Goal: Check status: Check status

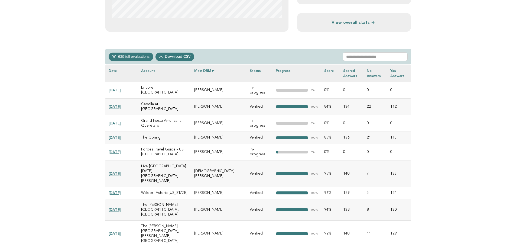
scroll to position [244, 0]
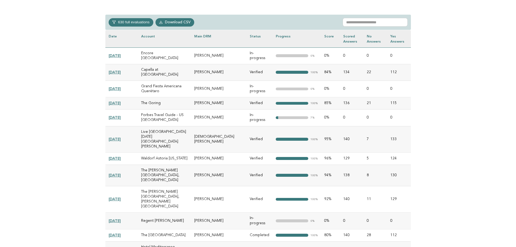
click at [120, 70] on link "[DATE]" at bounding box center [115, 72] width 12 height 4
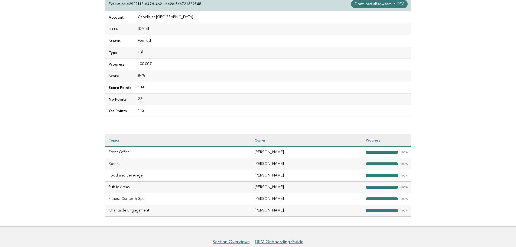
scroll to position [93, 0]
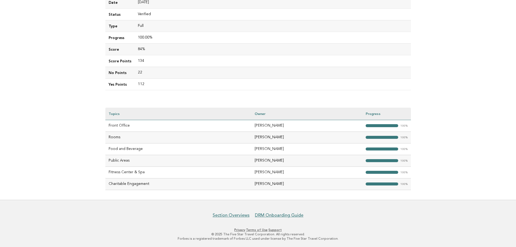
click at [84, 110] on main "Evaluations Evaluation details Evaluation e2922f13-d47d-4b21-be2e-5c6721632548 …" at bounding box center [258, 69] width 516 height 262
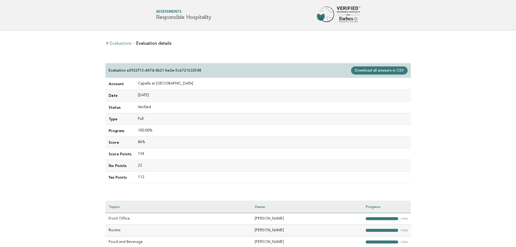
scroll to position [89, 0]
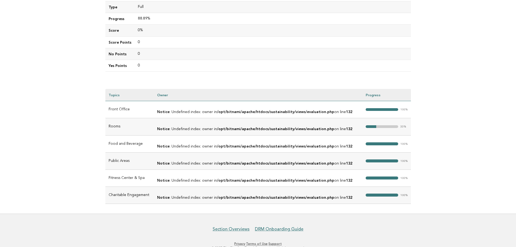
scroll to position [121, 0]
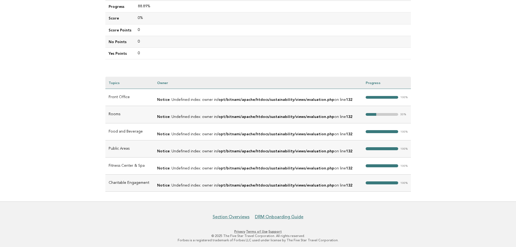
click at [74, 135] on main "Evaluations Evaluation details Evaluation b00d05fa-85ca-4523-8c07-ee422f75b037 …" at bounding box center [258, 55] width 516 height 291
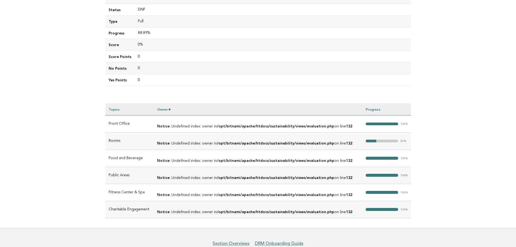
scroll to position [121, 0]
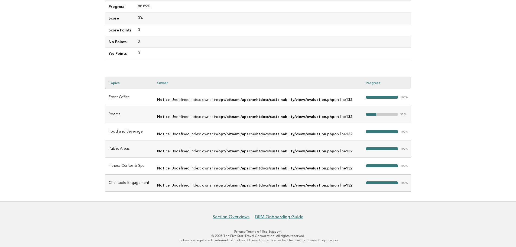
click at [76, 186] on main "Evaluations Evaluation details Evaluation b00d05fa-85ca-4523-8c07-ee422f75b037 …" at bounding box center [258, 55] width 516 height 291
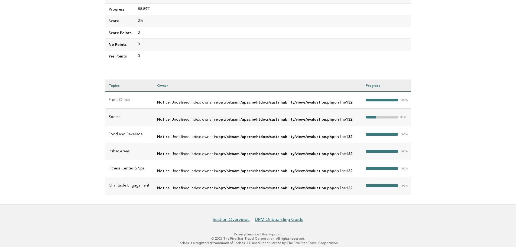
scroll to position [121, 0]
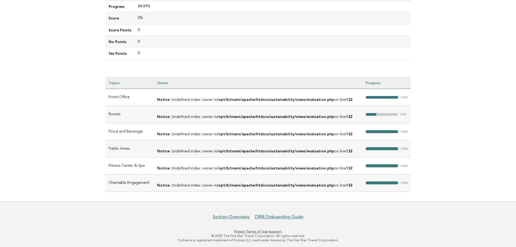
click at [86, 114] on main "Evaluations Evaluation details Evaluation b00d05fa-85ca-4523-8c07-ee422f75b037 …" at bounding box center [258, 55] width 516 height 291
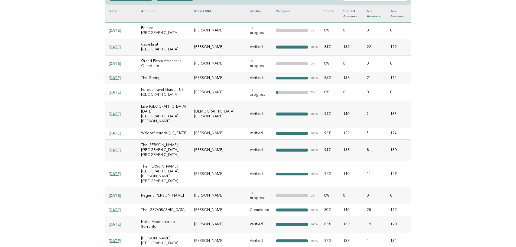
scroll to position [217, 0]
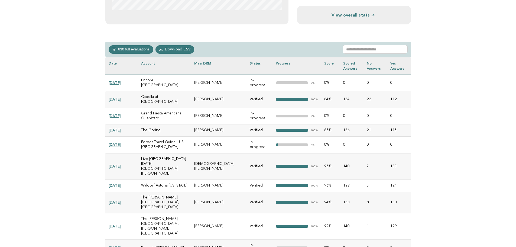
click at [121, 164] on link "2025-08-27" at bounding box center [115, 166] width 12 height 4
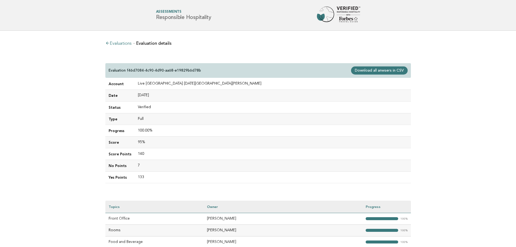
scroll to position [93, 0]
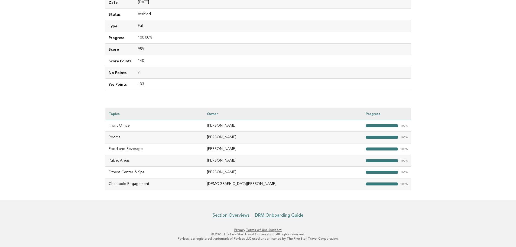
click at [86, 144] on main "Evaluations Evaluation details Evaluation f46d7084-4c90-4d90-aa68-e19829b6d78b …" at bounding box center [258, 69] width 516 height 262
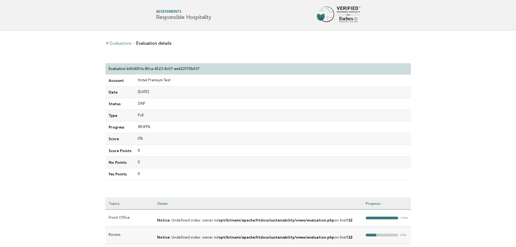
scroll to position [121, 0]
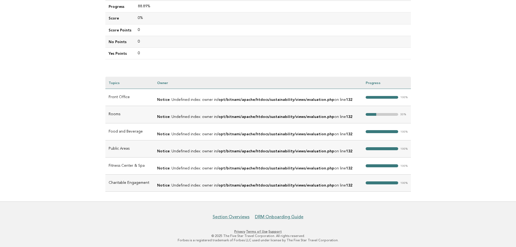
drag, startPoint x: 430, startPoint y: 66, endPoint x: 431, endPoint y: 63, distance: 3.2
click at [431, 66] on main "Evaluations Evaluation details Evaluation b00d05fa-85ca-4523-8c07-ee422f75b037 …" at bounding box center [258, 55] width 516 height 291
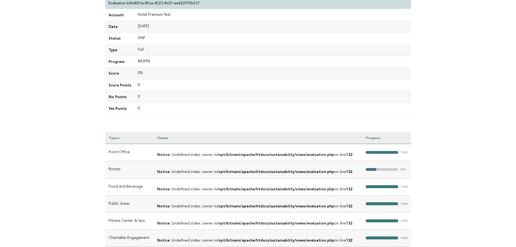
scroll to position [121, 0]
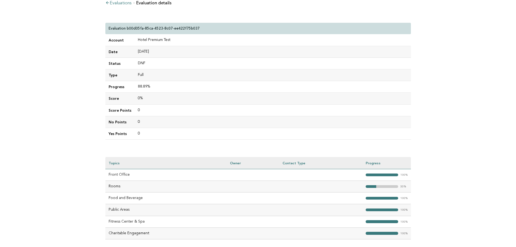
scroll to position [38, 0]
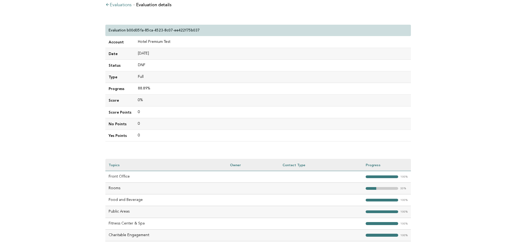
click at [80, 146] on main "Evaluations Evaluation details Evaluation b00d05fa-85ca-4523-8c07-ee422f75b037 …" at bounding box center [258, 163] width 516 height 343
